Goal: Navigation & Orientation: Find specific page/section

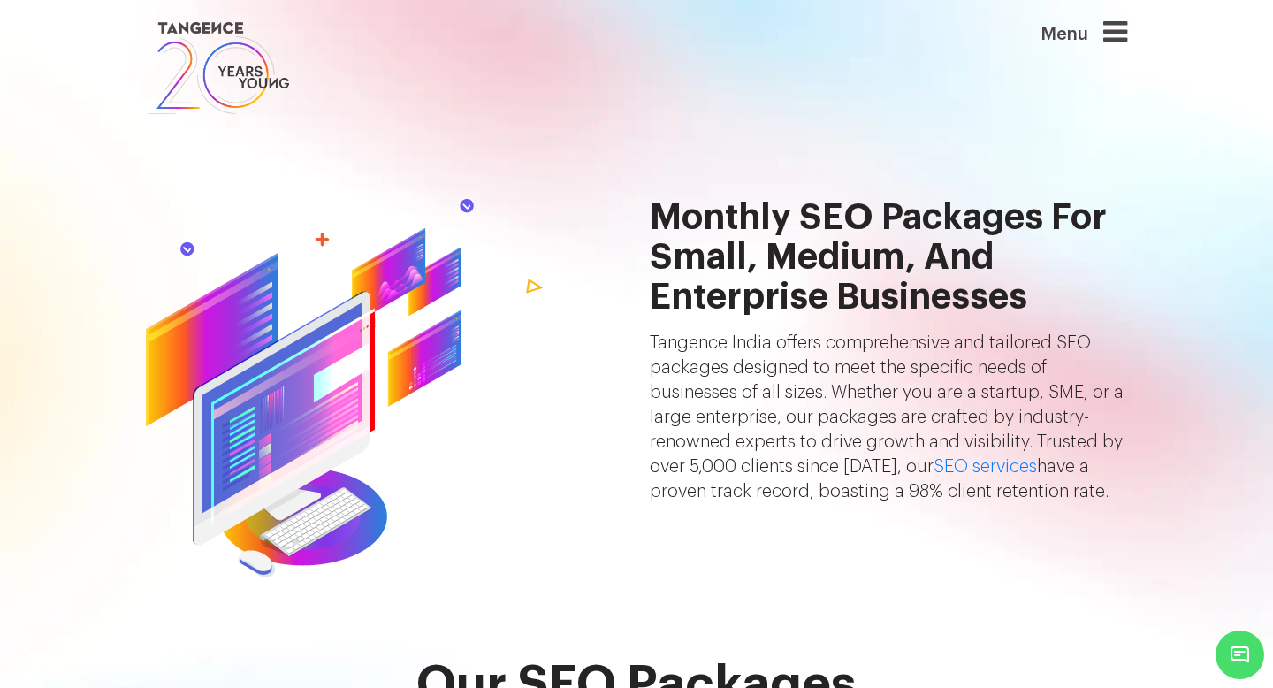
click at [195, 36] on img at bounding box center [218, 68] width 145 height 101
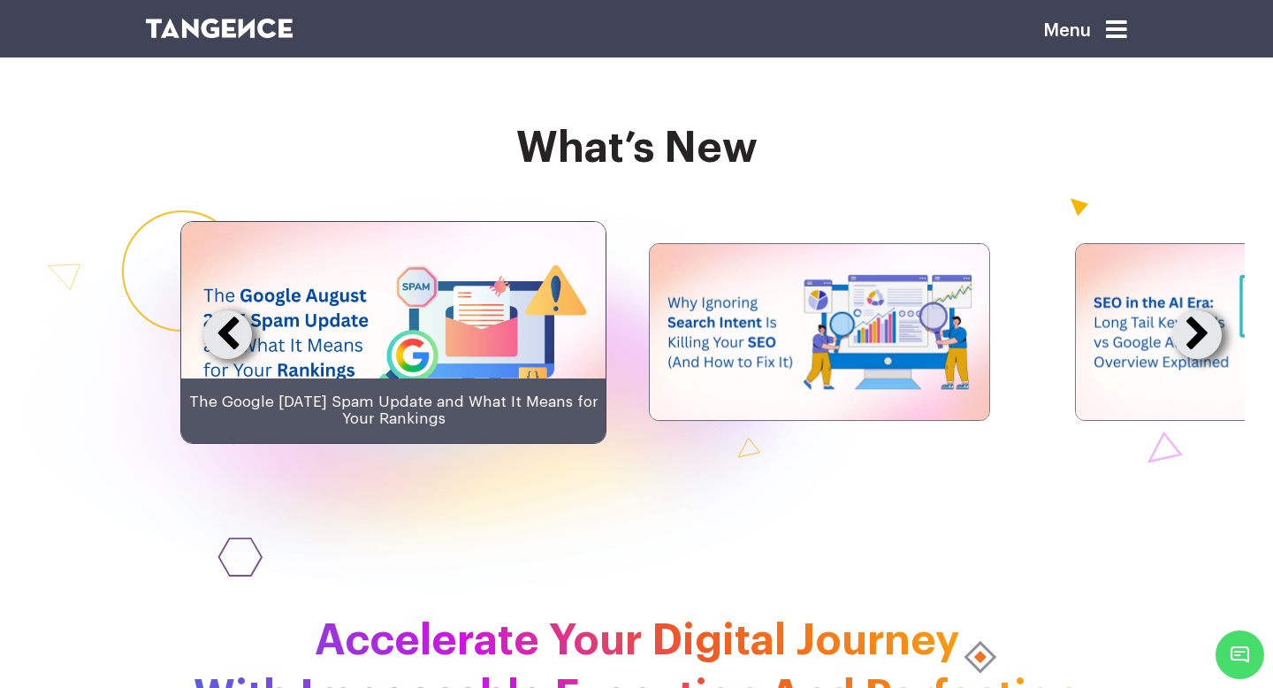
scroll to position [3152, 0]
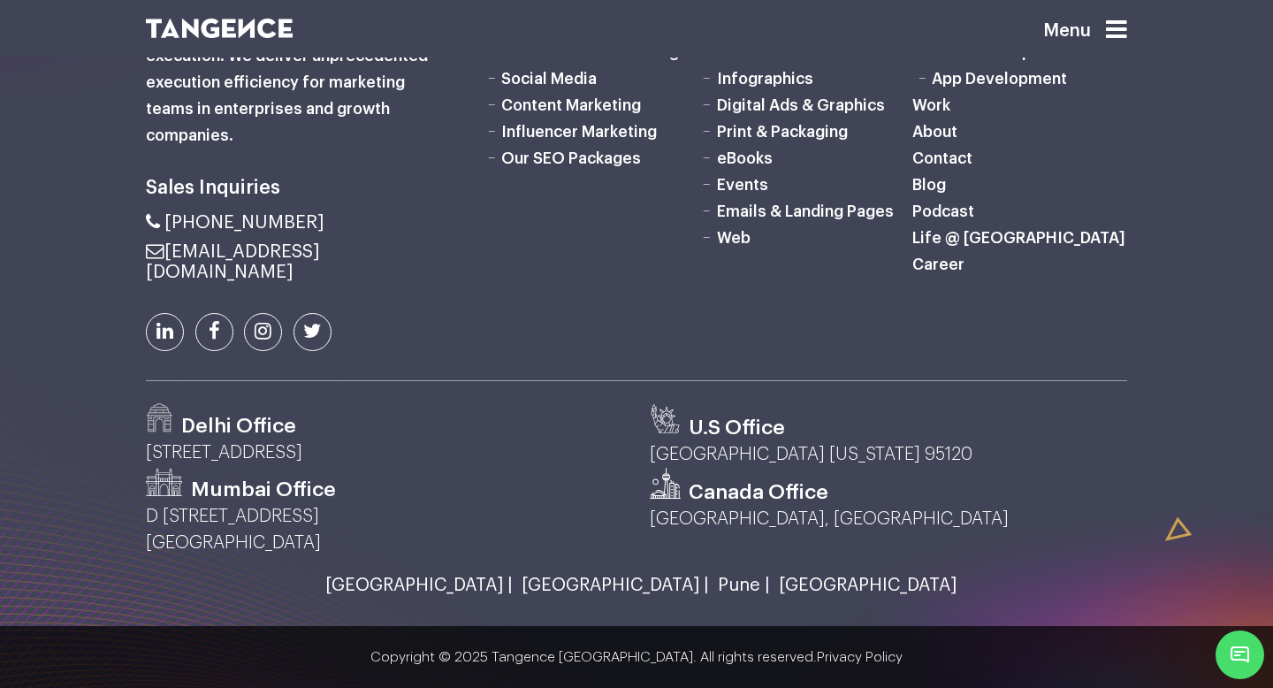
scroll to position [5109, 0]
click at [1122, 43] on div "Menu" at bounding box center [1056, 38] width 141 height 46
click at [1120, 40] on icon at bounding box center [1116, 30] width 21 height 25
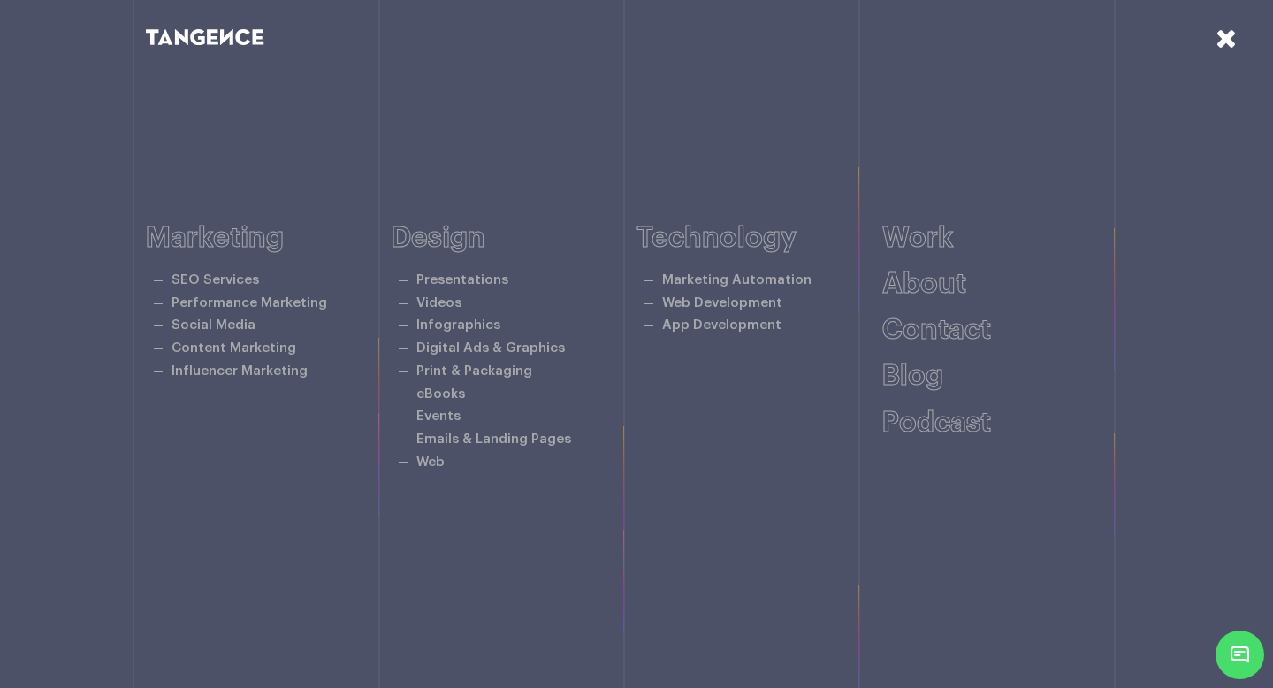
click at [1120, 40] on div at bounding box center [889, 37] width 504 height 24
click at [1228, 35] on icon at bounding box center [1226, 38] width 21 height 27
